Goal: Task Accomplishment & Management: Manage account settings

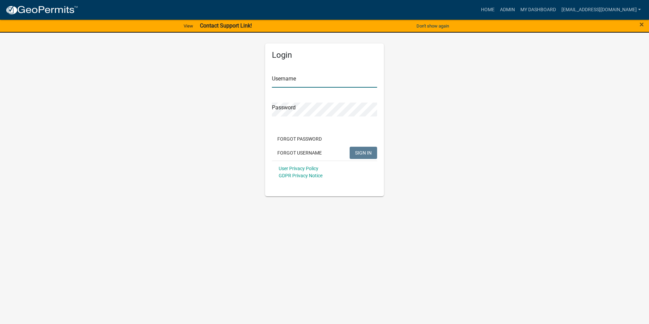
type input "[EMAIL_ADDRESS][DOMAIN_NAME]"
click at [366, 154] on span "SIGN IN" at bounding box center [363, 152] width 17 height 5
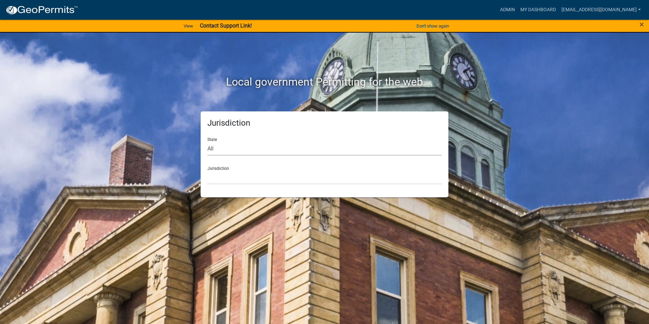
click at [223, 148] on select "All [US_STATE] [US_STATE] [US_STATE] [US_STATE] [US_STATE] [US_STATE] [US_STATE…" at bounding box center [324, 149] width 234 height 14
select select "[US_STATE]"
click at [207, 142] on select "All [US_STATE] [US_STATE] [US_STATE] [US_STATE] [US_STATE] [US_STATE] [US_STATE…" at bounding box center [324, 149] width 234 height 14
click at [229, 180] on select "City of [GEOGRAPHIC_DATA], [US_STATE] City of [GEOGRAPHIC_DATA], [US_STATE] Cit…" at bounding box center [324, 177] width 234 height 14
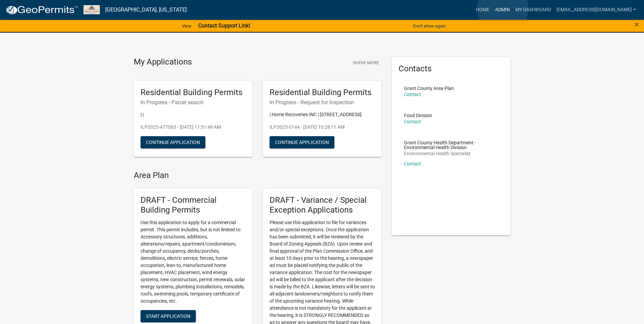
click at [503, 8] on link "Admin" at bounding box center [502, 9] width 20 height 13
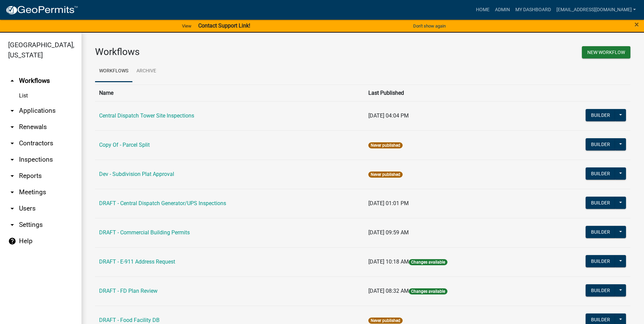
click at [14, 155] on icon "arrow_drop_down" at bounding box center [12, 159] width 8 height 8
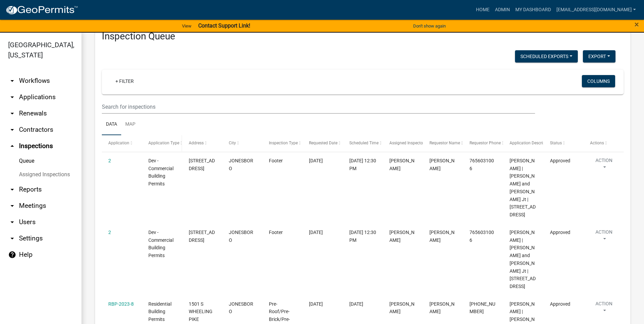
scroll to position [34, 0]
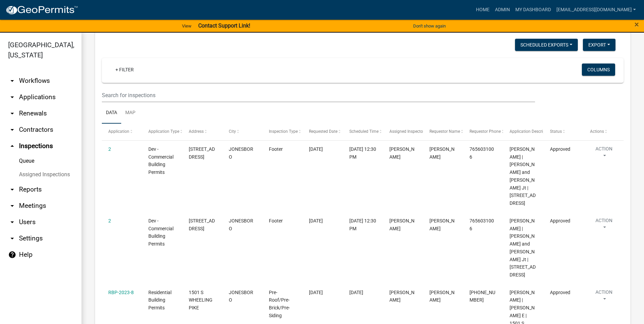
click at [13, 185] on icon "arrow_drop_down" at bounding box center [12, 189] width 8 height 8
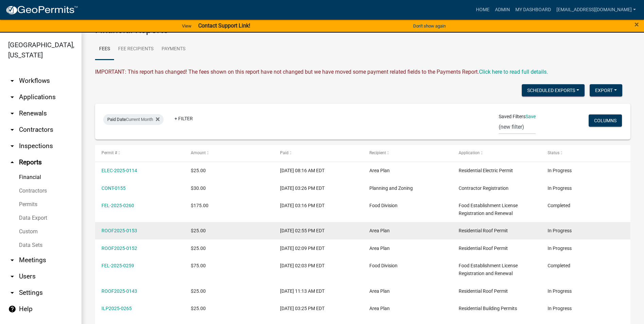
scroll to position [34, 0]
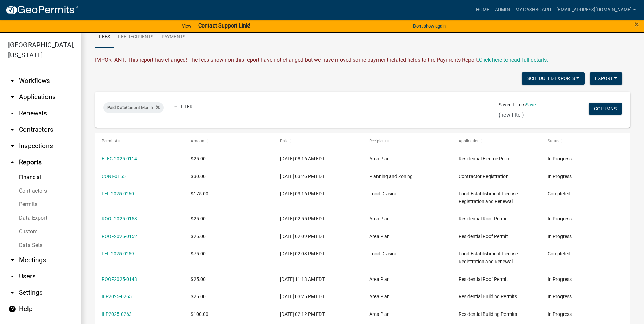
click at [11, 256] on icon "arrow_drop_down" at bounding box center [12, 260] width 8 height 8
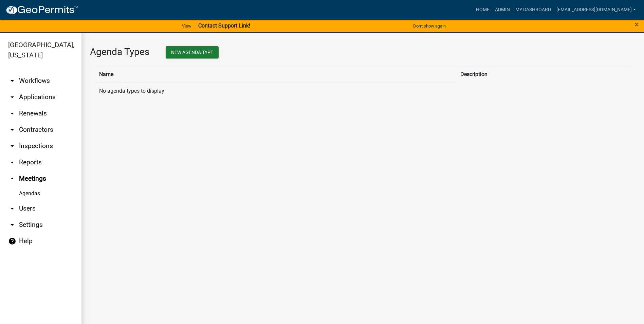
click at [14, 204] on icon "arrow_drop_down" at bounding box center [12, 208] width 8 height 8
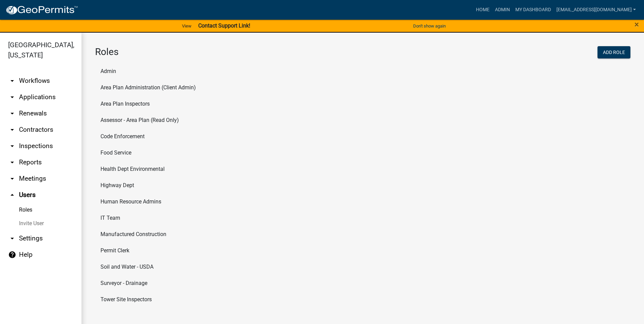
scroll to position [8, 0]
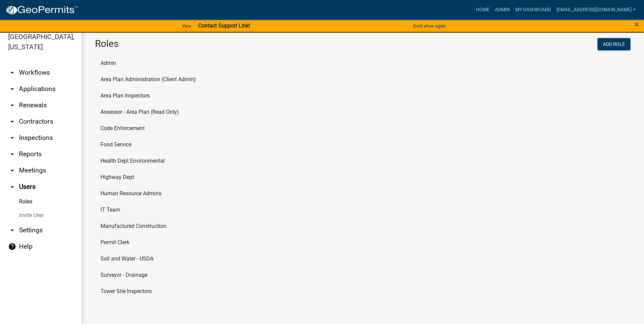
click at [111, 243] on li "Permit Clerk" at bounding box center [362, 242] width 535 height 16
select select "5: purple"
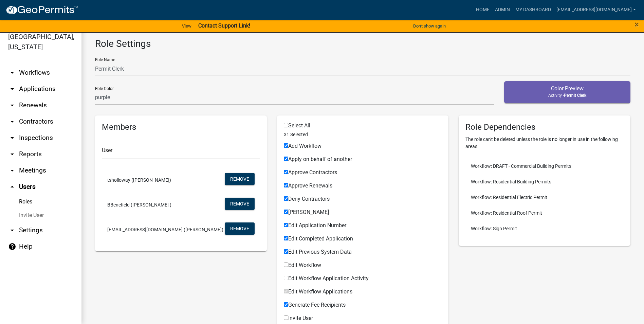
click at [38, 64] on link "arrow_drop_down Workflows" at bounding box center [40, 72] width 81 height 16
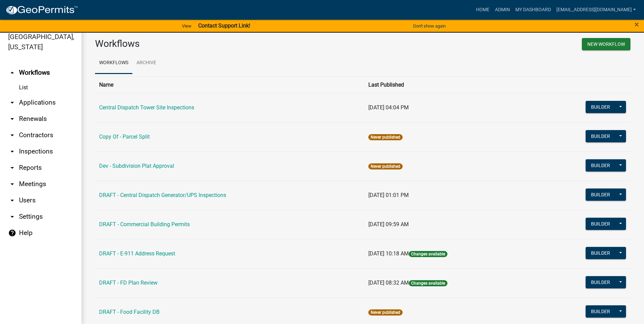
click at [18, 94] on link "arrow_drop_down Applications" at bounding box center [40, 102] width 81 height 16
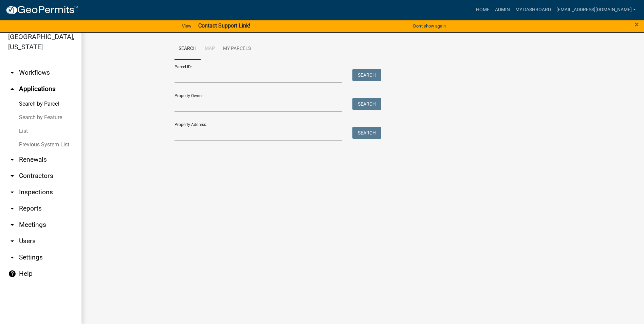
click at [36, 97] on link "Search by Parcel" at bounding box center [40, 104] width 81 height 14
click at [37, 111] on link "Search by Feature" at bounding box center [40, 118] width 81 height 14
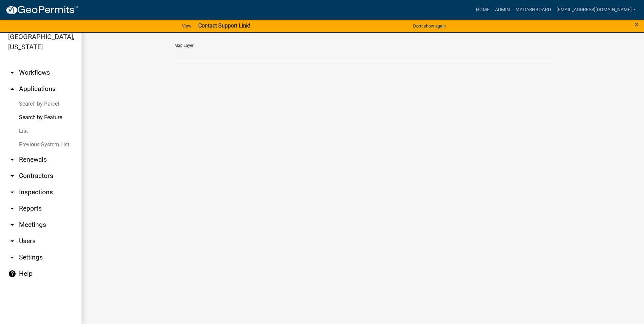
click at [22, 124] on link "List" at bounding box center [40, 131] width 81 height 14
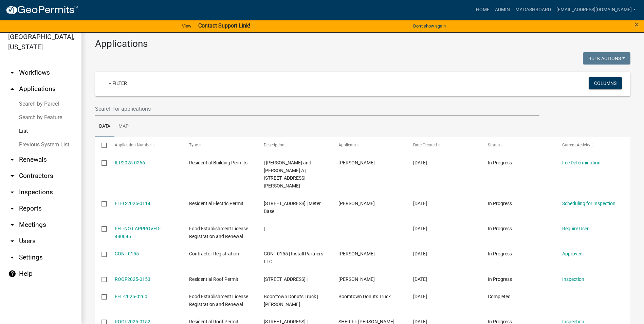
click at [35, 138] on link "Previous System List" at bounding box center [40, 145] width 81 height 14
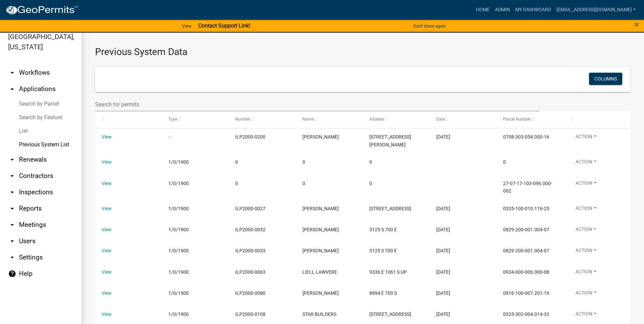
click at [11, 69] on icon "arrow_drop_down" at bounding box center [12, 73] width 8 height 8
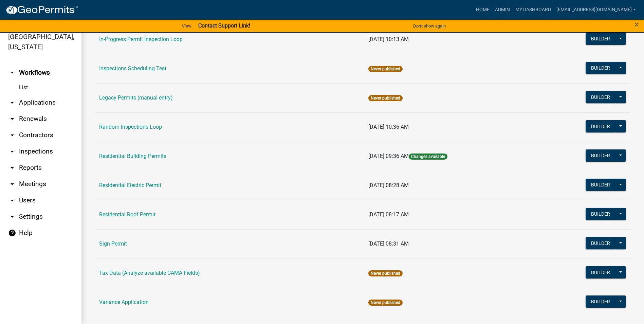
scroll to position [576, 0]
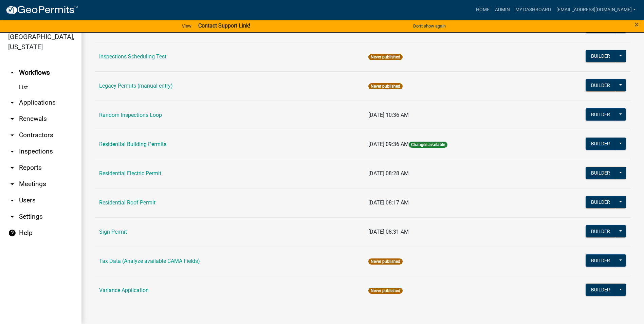
click at [124, 145] on link "Residential Building Permits" at bounding box center [132, 144] width 67 height 6
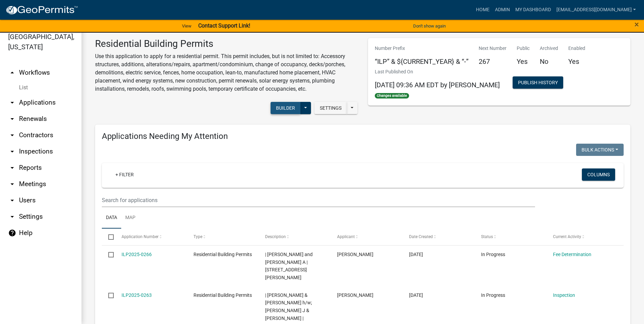
click at [287, 107] on button "Builder" at bounding box center [285, 108] width 30 height 12
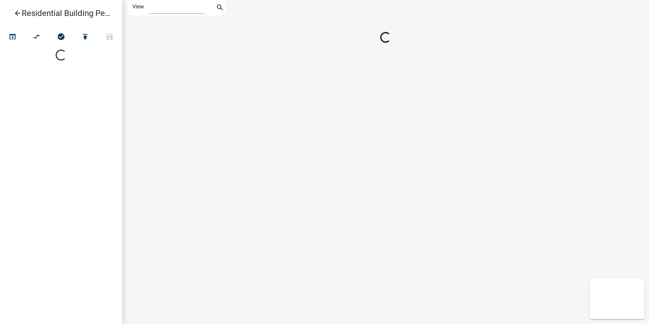
select select "1"
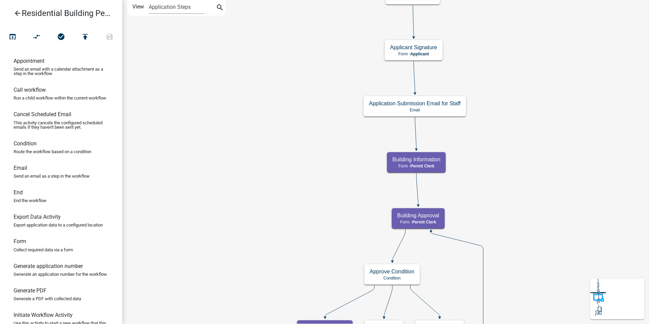
click at [609, 295] on icon at bounding box center [617, 298] width 54 height 41
click at [139, 8] on label "View" at bounding box center [138, 7] width 12 height 14
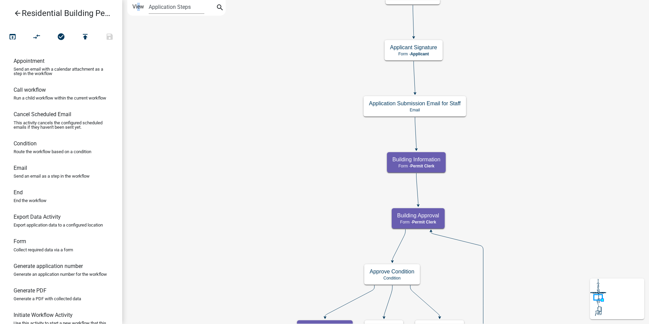
click at [598, 288] on icon at bounding box center [598, 288] width 0 height 1
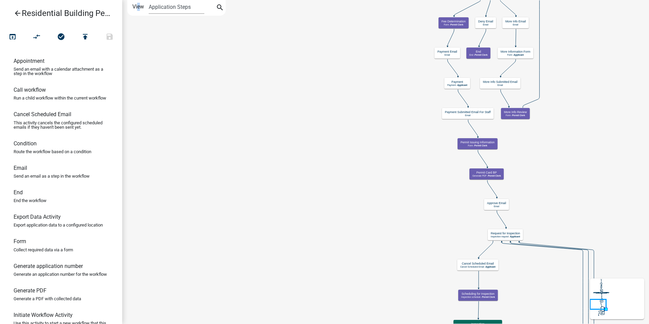
click at [442, 191] on icon "Residential Building Permit Application Start Start - Applicant Parcel search P…" at bounding box center [436, 271] width 627 height 543
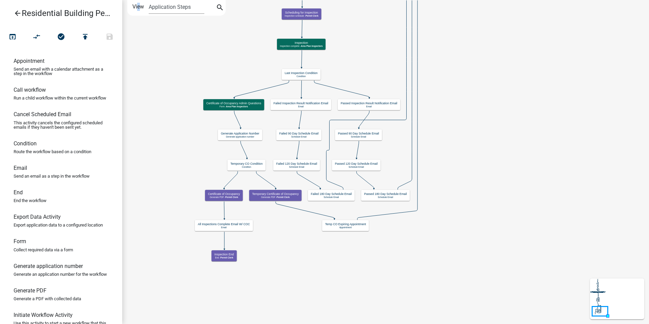
click at [19, 12] on icon "arrow_back" at bounding box center [18, 14] width 8 height 10
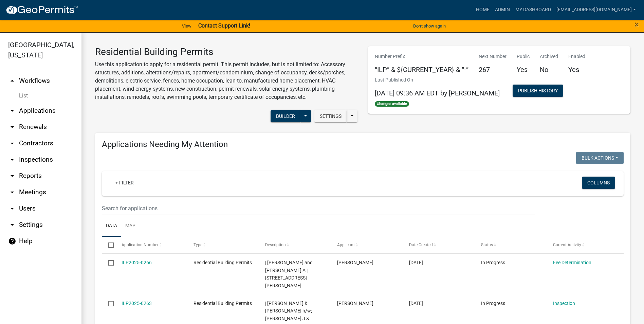
click at [182, 115] on div "Settings Start Application URL Start Application URL With Parcel ID Builder Pub…" at bounding box center [226, 117] width 273 height 21
